Goal: Communication & Community: Answer question/provide support

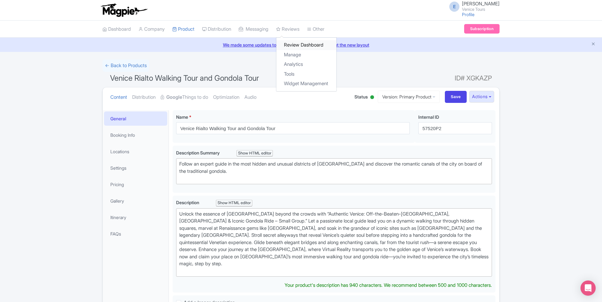
click at [302, 42] on link "Review Dashboard" at bounding box center [306, 45] width 60 height 10
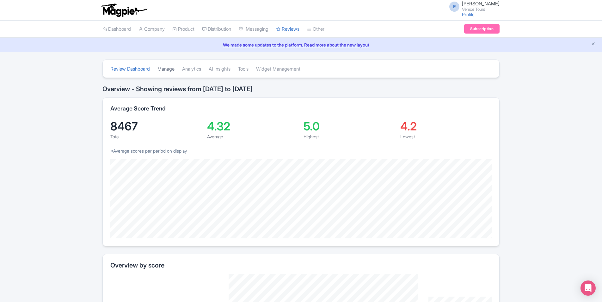
click at [174, 69] on link "Manage" at bounding box center [165, 68] width 17 height 17
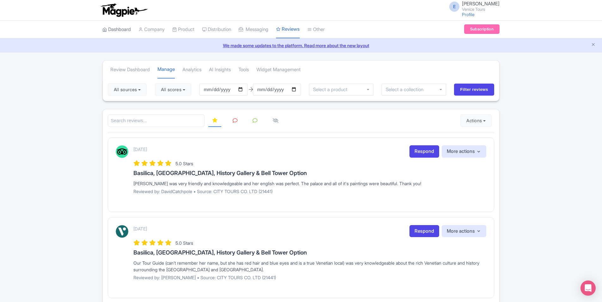
click at [122, 24] on link "Dashboard" at bounding box center [116, 29] width 28 height 17
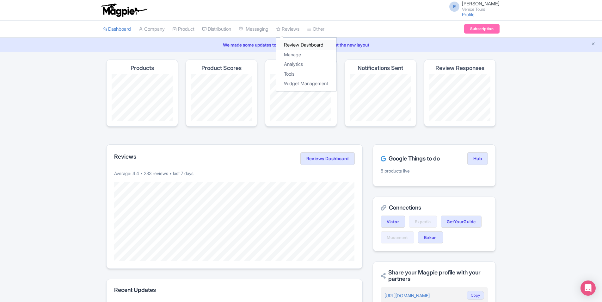
click at [304, 44] on link "Review Dashboard" at bounding box center [306, 45] width 60 height 10
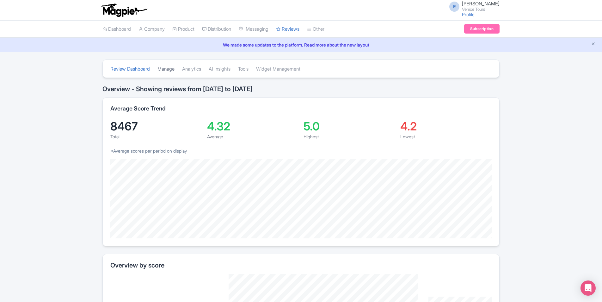
click at [165, 72] on link "Manage" at bounding box center [165, 68] width 17 height 17
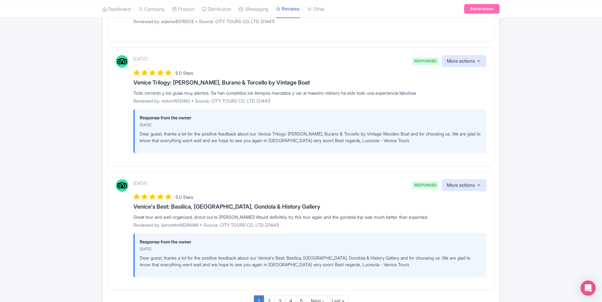
scroll to position [808, 0]
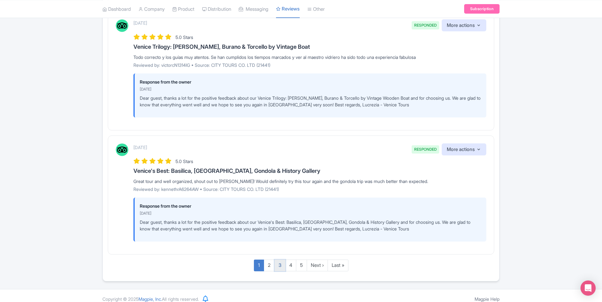
click at [274, 259] on link "3" at bounding box center [279, 265] width 11 height 12
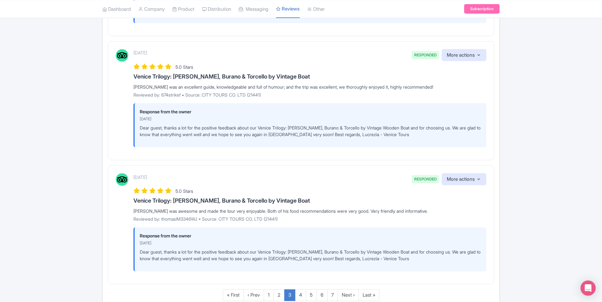
scroll to position [1062, 0]
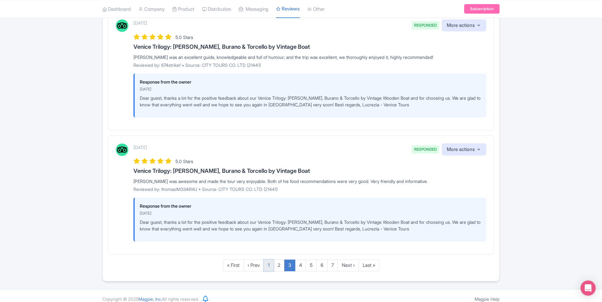
click at [271, 259] on link "1" at bounding box center [269, 265] width 10 height 12
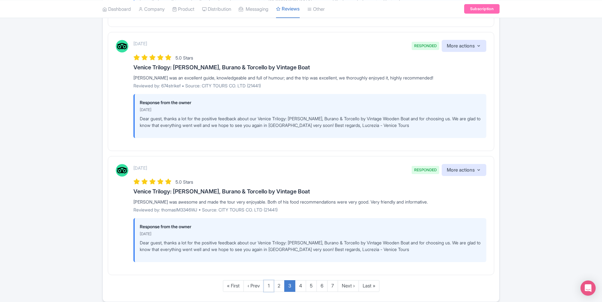
scroll to position [1030, 0]
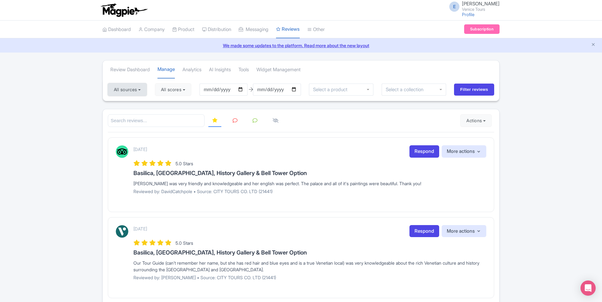
click at [125, 88] on button "All sources" at bounding box center [127, 89] width 39 height 13
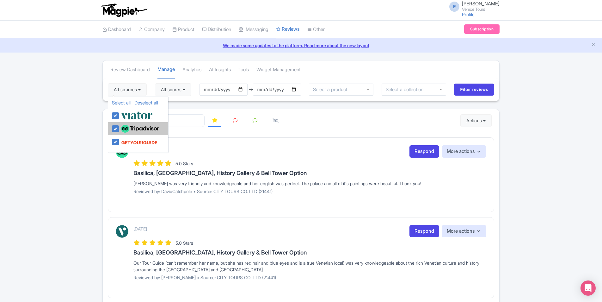
click at [119, 127] on label at bounding box center [139, 128] width 40 height 11
click at [119, 127] on input "checkbox" at bounding box center [121, 125] width 4 height 4
checkbox input "false"
click at [119, 117] on label at bounding box center [135, 115] width 33 height 10
click at [119, 114] on input "checkbox" at bounding box center [121, 112] width 4 height 4
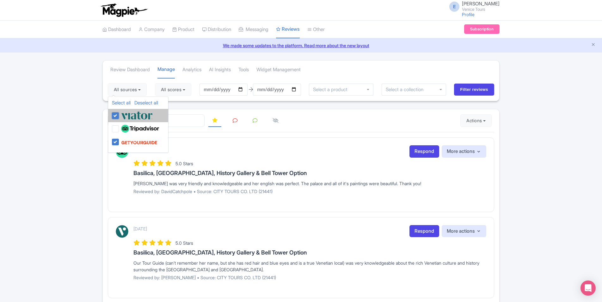
checkbox input "false"
click at [118, 28] on link "Dashboard" at bounding box center [116, 29] width 28 height 17
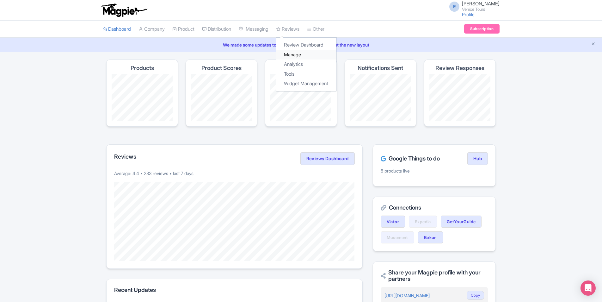
click at [294, 53] on link "Manage" at bounding box center [306, 55] width 60 height 10
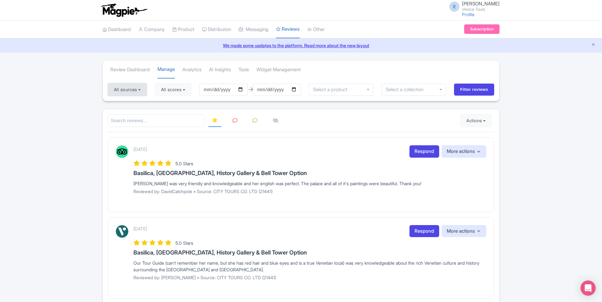
click at [132, 87] on button "All sources" at bounding box center [127, 89] width 39 height 13
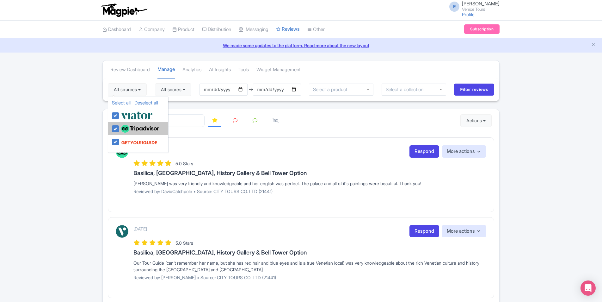
click at [119, 128] on label at bounding box center [139, 128] width 40 height 11
click at [119, 127] on input "checkbox" at bounding box center [121, 125] width 4 height 4
checkbox input "false"
click at [119, 117] on label at bounding box center [135, 115] width 33 height 10
click at [119, 114] on input "checkbox" at bounding box center [121, 112] width 4 height 4
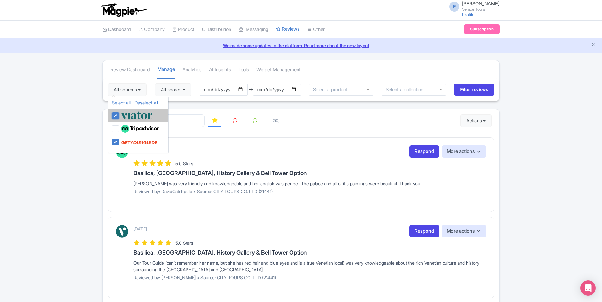
checkbox input "false"
click at [476, 91] on input "Filter reviews" at bounding box center [474, 89] width 40 height 12
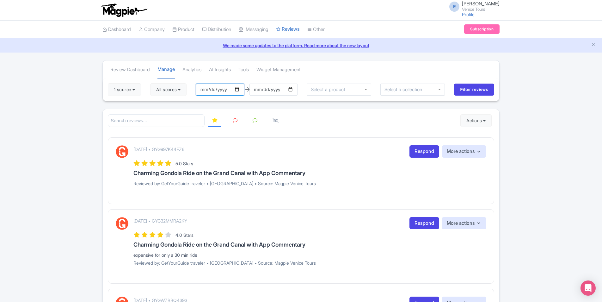
click at [242, 87] on input "2025-06-04" at bounding box center [220, 89] width 48 height 12
drag, startPoint x: 292, startPoint y: 89, endPoint x: 296, endPoint y: 91, distance: 3.4
click at [296, 91] on input "2025-09-03" at bounding box center [273, 89] width 48 height 12
click at [133, 66] on link "Review Dashboard" at bounding box center [130, 69] width 40 height 17
click at [136, 83] on button "1 source" at bounding box center [124, 89] width 33 height 13
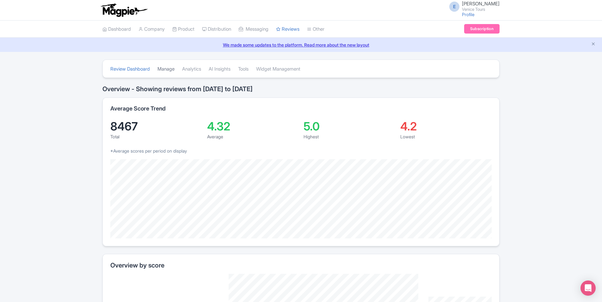
click at [174, 69] on link "Manage" at bounding box center [165, 68] width 17 height 17
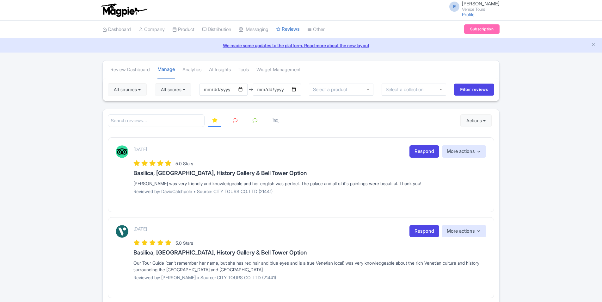
click at [119, 96] on div "All sources Select all Deselect all Select all Deselect all CITY [GEOGRAPHIC_DA…" at bounding box center [301, 89] width 396 height 23
click at [125, 89] on button "All sources" at bounding box center [127, 89] width 39 height 13
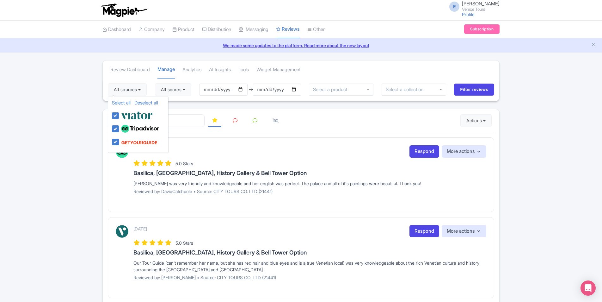
click at [407, 127] on div at bounding box center [301, 120] width 386 height 13
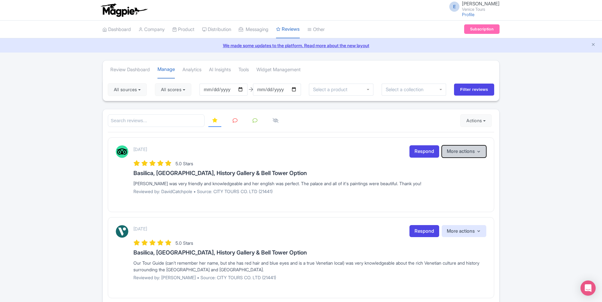
click at [472, 150] on button "More actions" at bounding box center [464, 151] width 45 height 12
click at [392, 153] on div "[DATE] Respond More actions Hide from this page Hide from review widget and fee…" at bounding box center [309, 151] width 353 height 12
click at [416, 151] on link "Respond" at bounding box center [424, 151] width 30 height 12
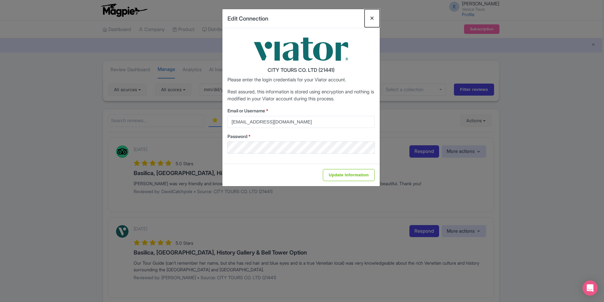
click at [371, 18] on button "Close" at bounding box center [372, 18] width 15 height 18
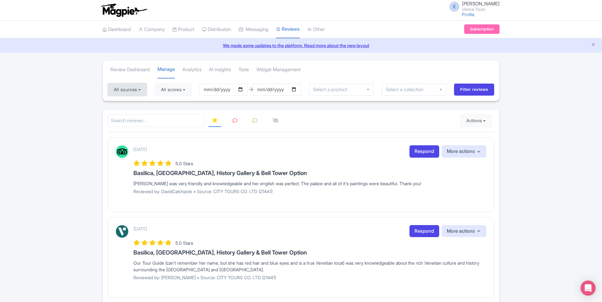
click at [125, 84] on button "All sources" at bounding box center [127, 89] width 39 height 13
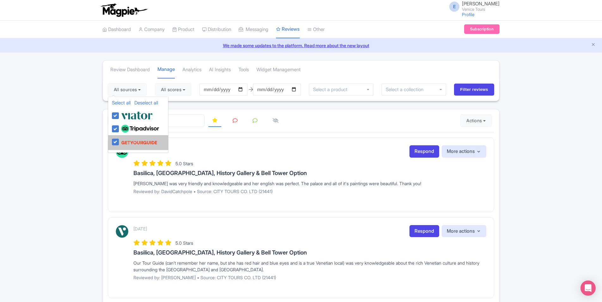
click at [129, 147] on img at bounding box center [139, 142] width 36 height 12
click at [124, 140] on input "checkbox" at bounding box center [121, 138] width 4 height 4
click at [124, 143] on img at bounding box center [139, 142] width 36 height 12
click at [124, 140] on input "checkbox" at bounding box center [121, 138] width 4 height 4
checkbox input "true"
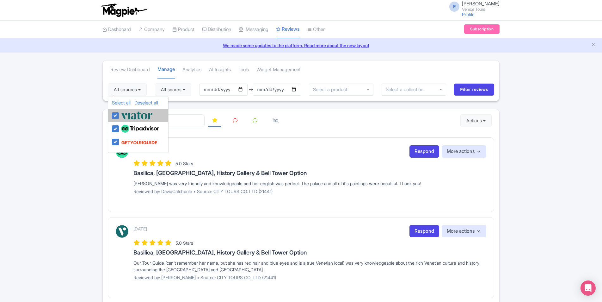
drag, startPoint x: 132, startPoint y: 115, endPoint x: 129, endPoint y: 118, distance: 4.5
click at [132, 115] on img at bounding box center [137, 115] width 32 height 10
click at [124, 114] on input "checkbox" at bounding box center [121, 112] width 4 height 4
checkbox input "false"
click at [126, 128] on img at bounding box center [140, 129] width 38 height 8
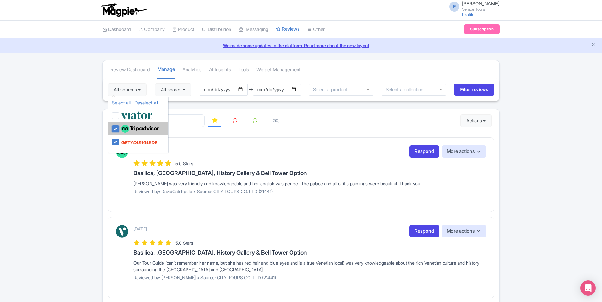
click at [124, 127] on input "checkbox" at bounding box center [121, 125] width 4 height 4
checkbox input "false"
click at [456, 89] on input "Filter reviews" at bounding box center [474, 89] width 40 height 12
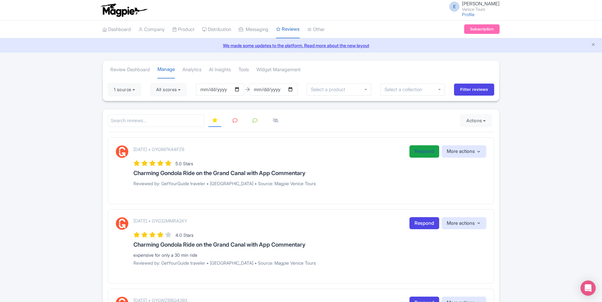
click at [422, 150] on link "Respond" at bounding box center [424, 151] width 30 height 12
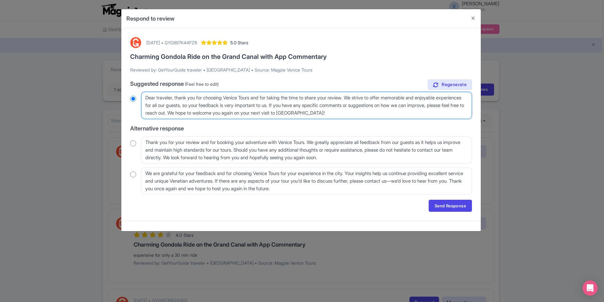
click at [388, 108] on textarea "Dear traveler, thank you for choosing Venice Tours and for taking the time to s…" at bounding box center [306, 105] width 331 height 27
drag, startPoint x: 228, startPoint y: 99, endPoint x: 378, endPoint y: 124, distance: 152.6
click at [378, 124] on div "true Suggested response (Feel free to edit) Dear traveler, thank you for choosi…" at bounding box center [301, 136] width 342 height 115
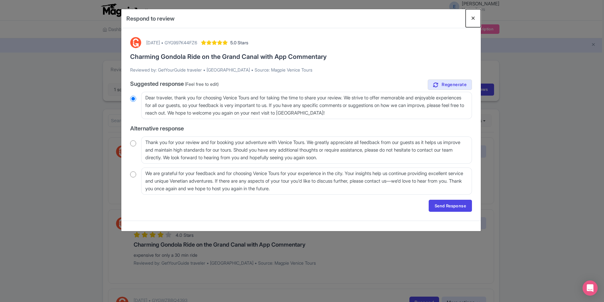
click at [473, 15] on button "Close" at bounding box center [473, 18] width 15 height 18
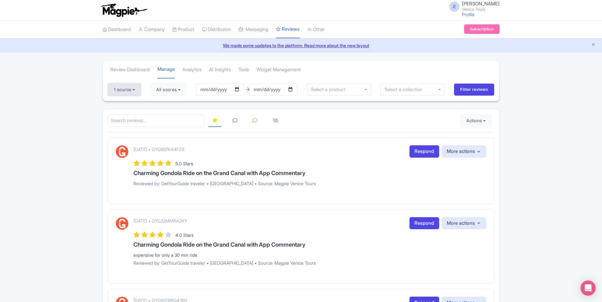
click at [140, 86] on button "1 source" at bounding box center [124, 89] width 33 height 13
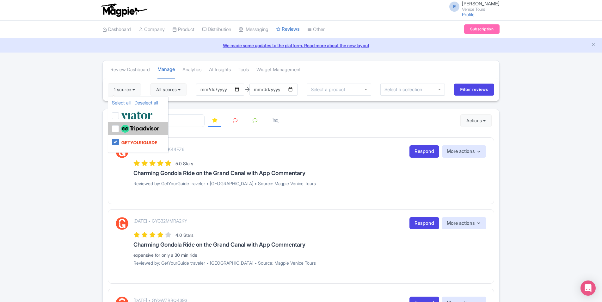
click at [148, 125] on img at bounding box center [140, 129] width 38 height 8
click at [124, 125] on input "checkbox" at bounding box center [121, 125] width 4 height 4
checkbox input "true"
click at [119, 116] on label at bounding box center [135, 115] width 33 height 10
click at [119, 114] on input "checkbox" at bounding box center [121, 112] width 4 height 4
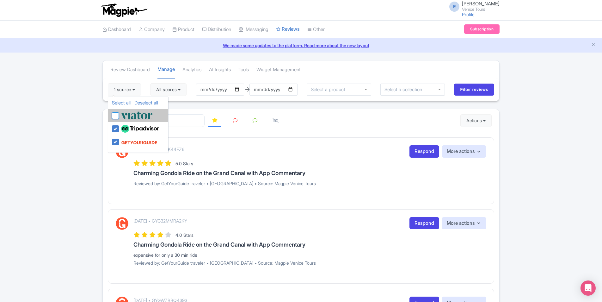
checkbox input "true"
click at [470, 88] on input "Filter reviews" at bounding box center [474, 89] width 40 height 12
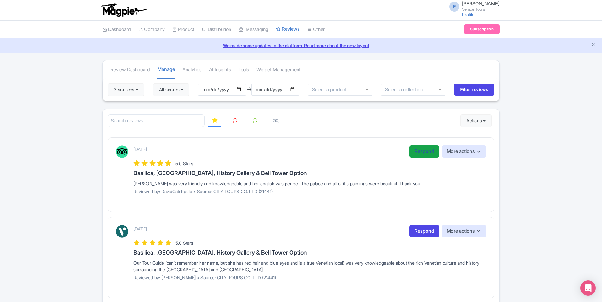
click at [424, 150] on link "Respond" at bounding box center [424, 151] width 30 height 12
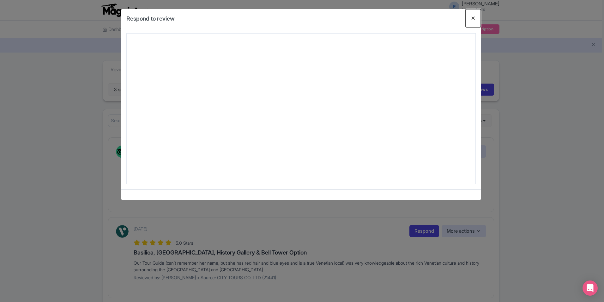
click at [472, 18] on button "Close" at bounding box center [473, 18] width 15 height 18
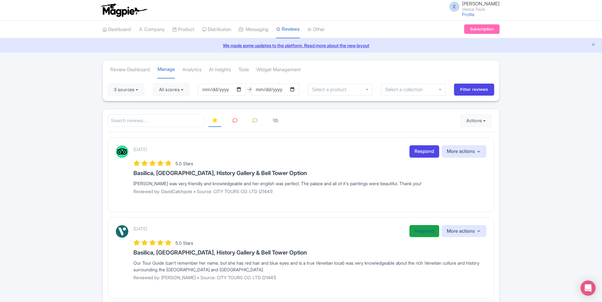
click at [413, 232] on link "Respond" at bounding box center [424, 231] width 30 height 12
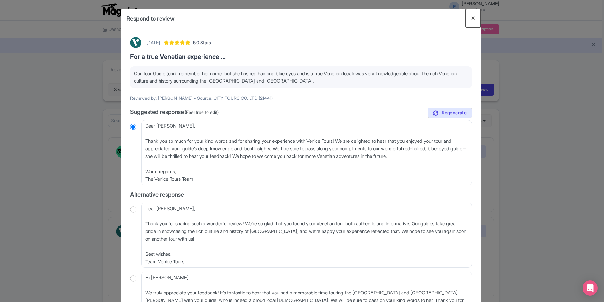
click at [472, 15] on button "Close" at bounding box center [473, 18] width 15 height 18
